Goal: Book appointment/travel/reservation

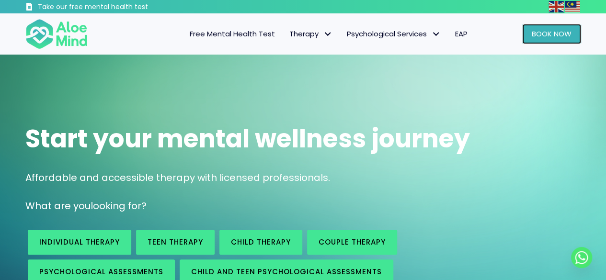
click at [542, 34] on span "Book Now" at bounding box center [552, 34] width 40 height 10
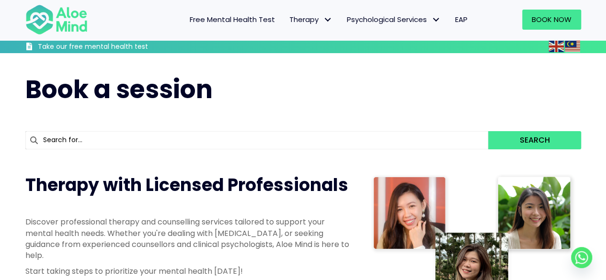
scroll to position [240, 0]
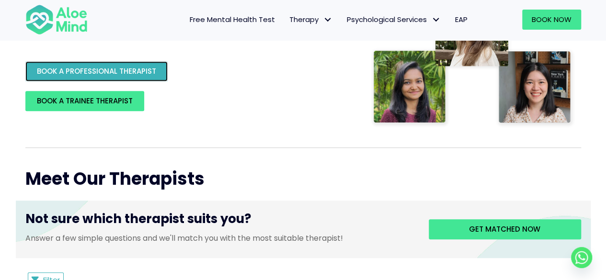
click at [130, 71] on span "BOOK A PROFESSIONAL THERAPIST" at bounding box center [96, 71] width 119 height 10
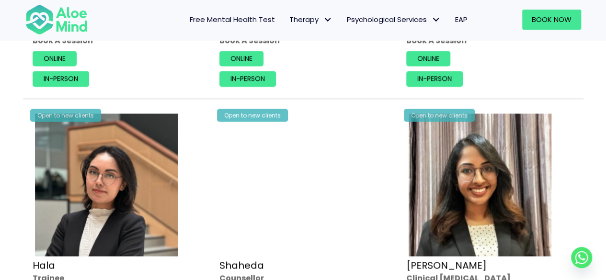
scroll to position [863, 0]
